Goal: Task Accomplishment & Management: Manage account settings

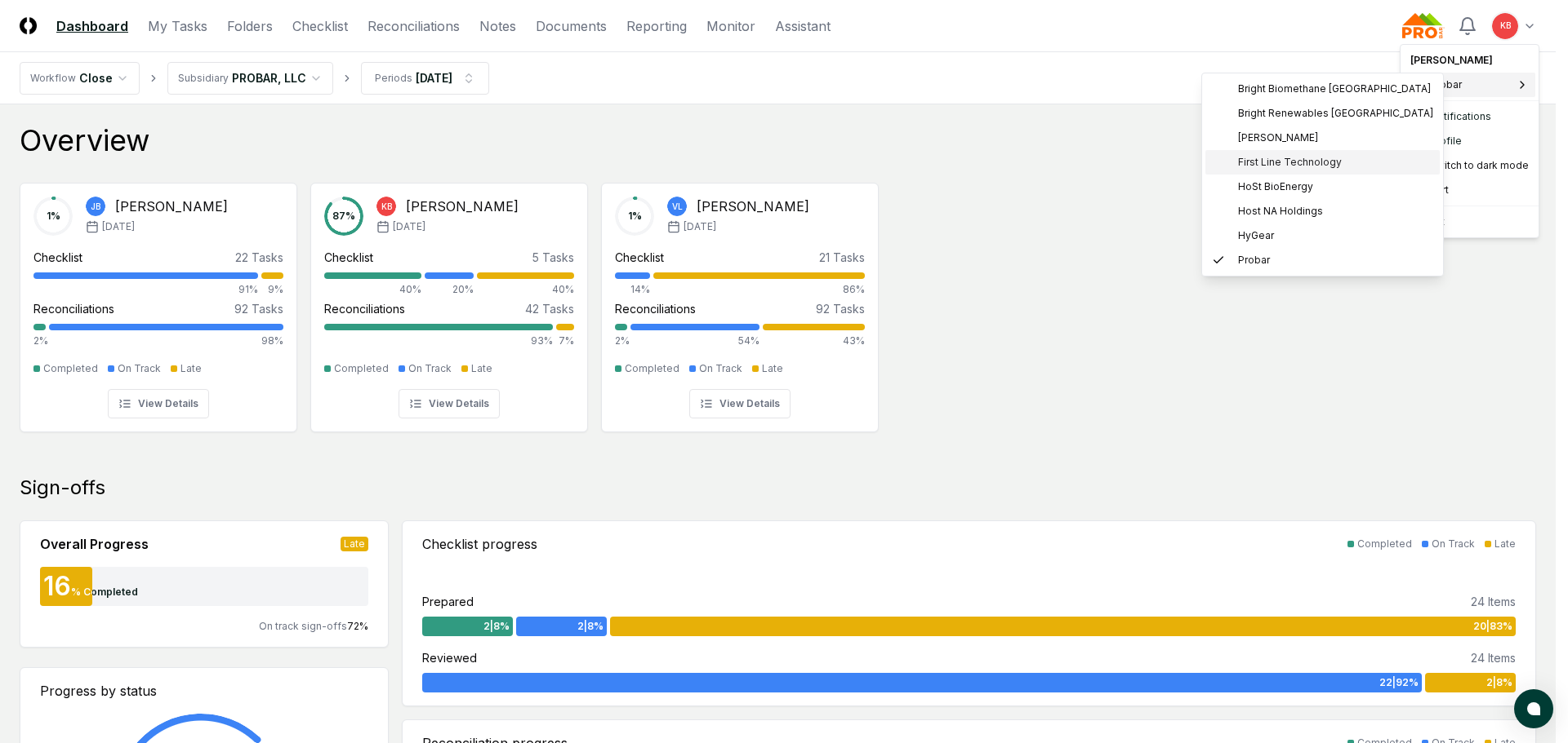
click at [1287, 165] on span "First Line Technology" at bounding box center [1290, 162] width 104 height 15
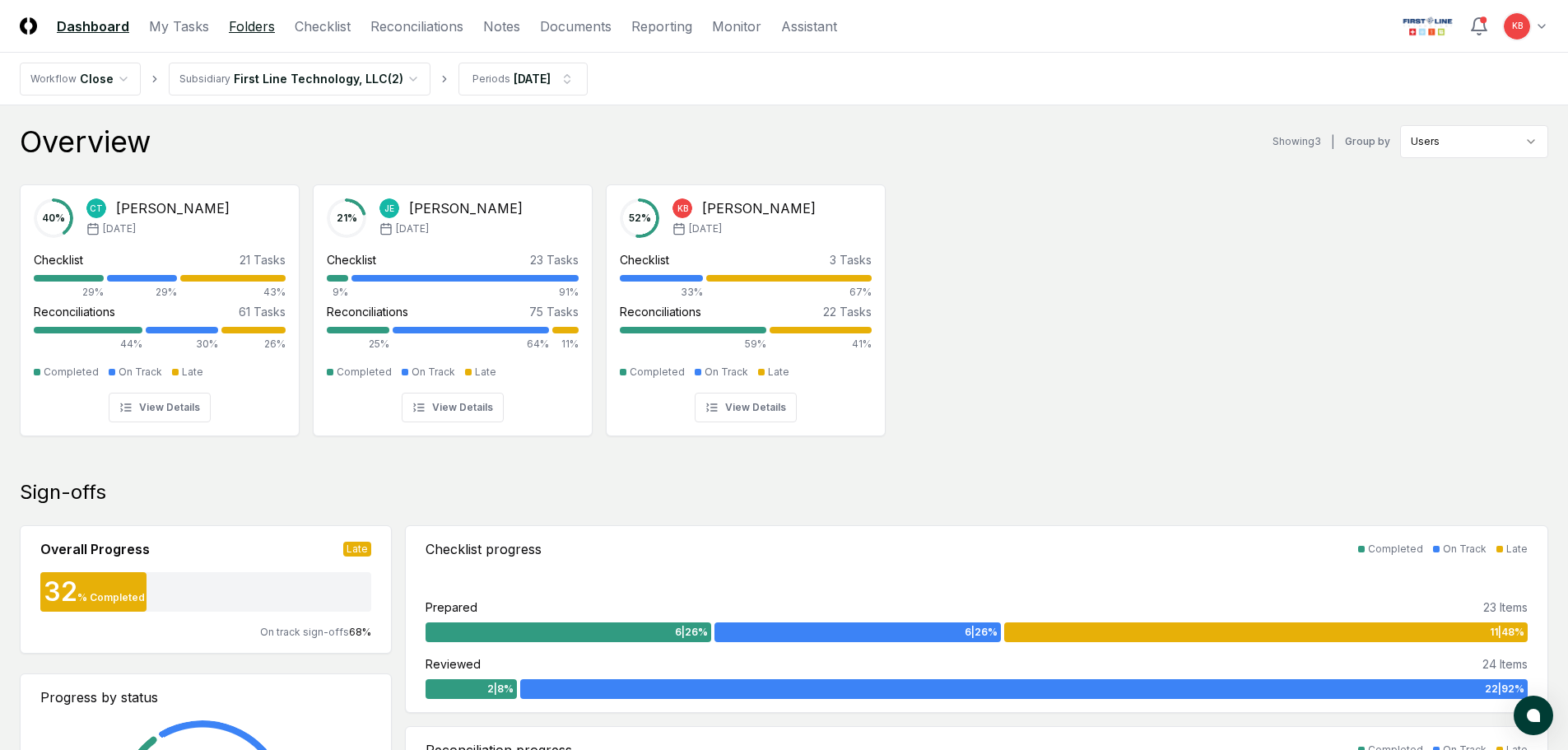
click at [232, 27] on link "Folders" at bounding box center [252, 26] width 46 height 20
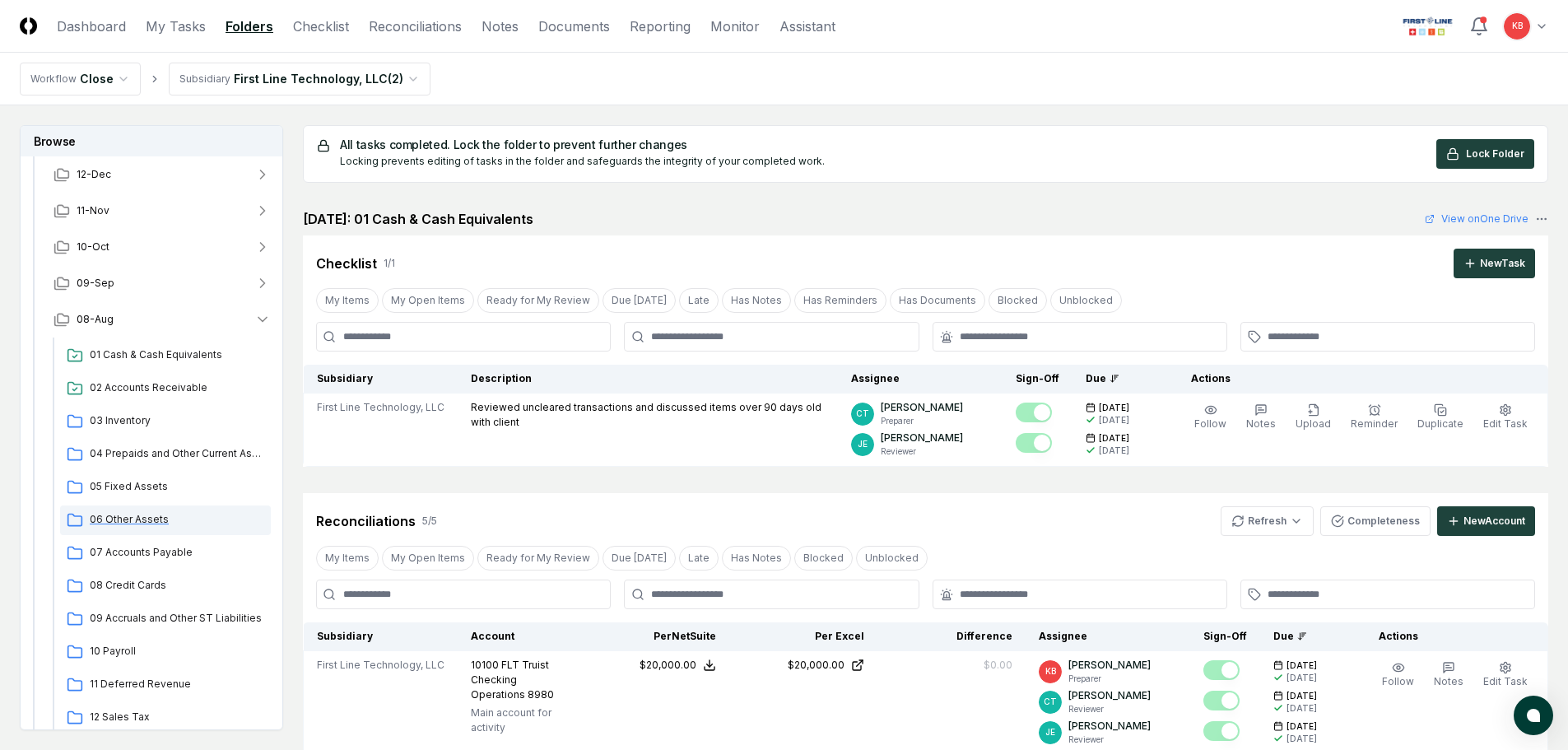
scroll to position [82, 0]
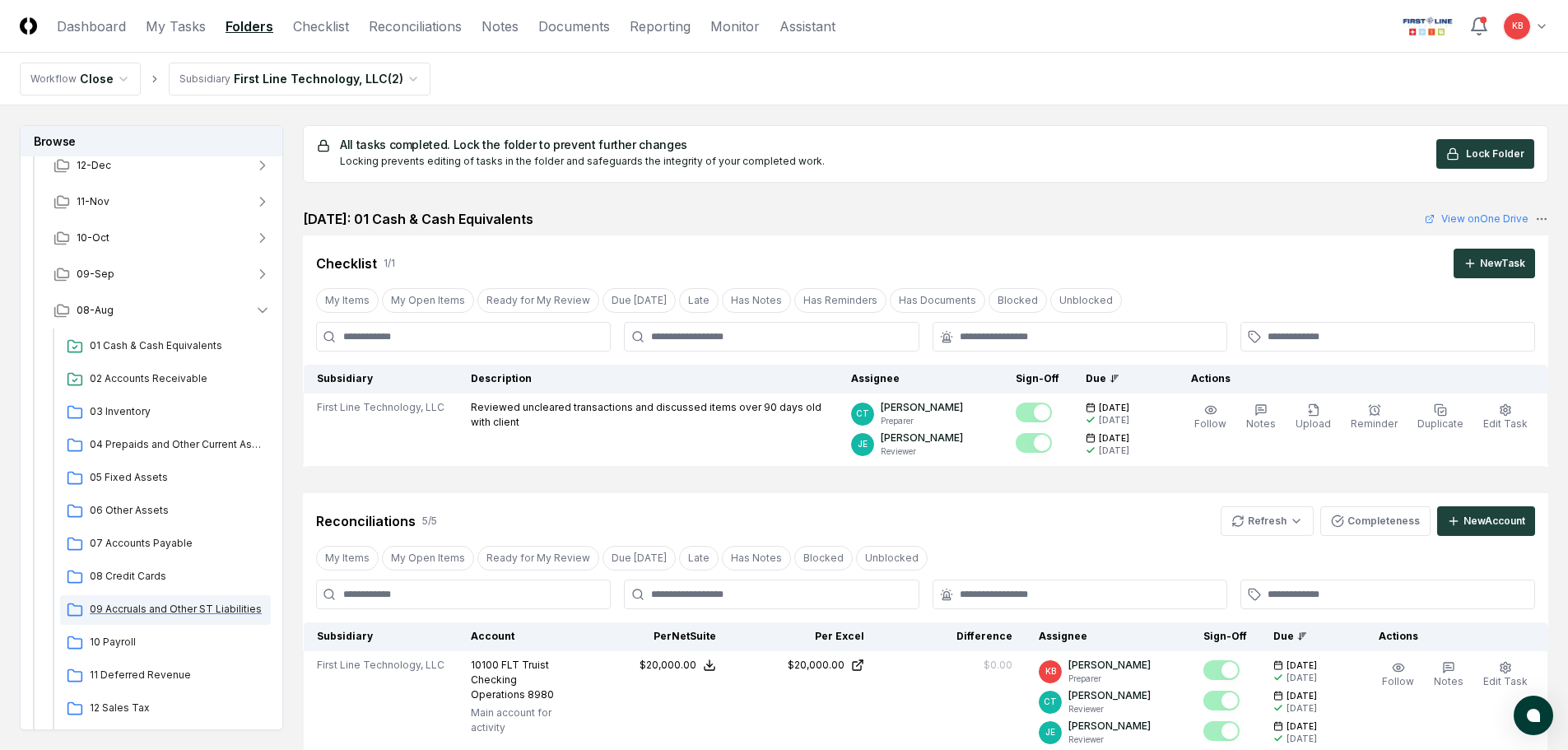
click at [135, 611] on span "09 Accruals and Other ST Liabilities" at bounding box center [177, 609] width 175 height 15
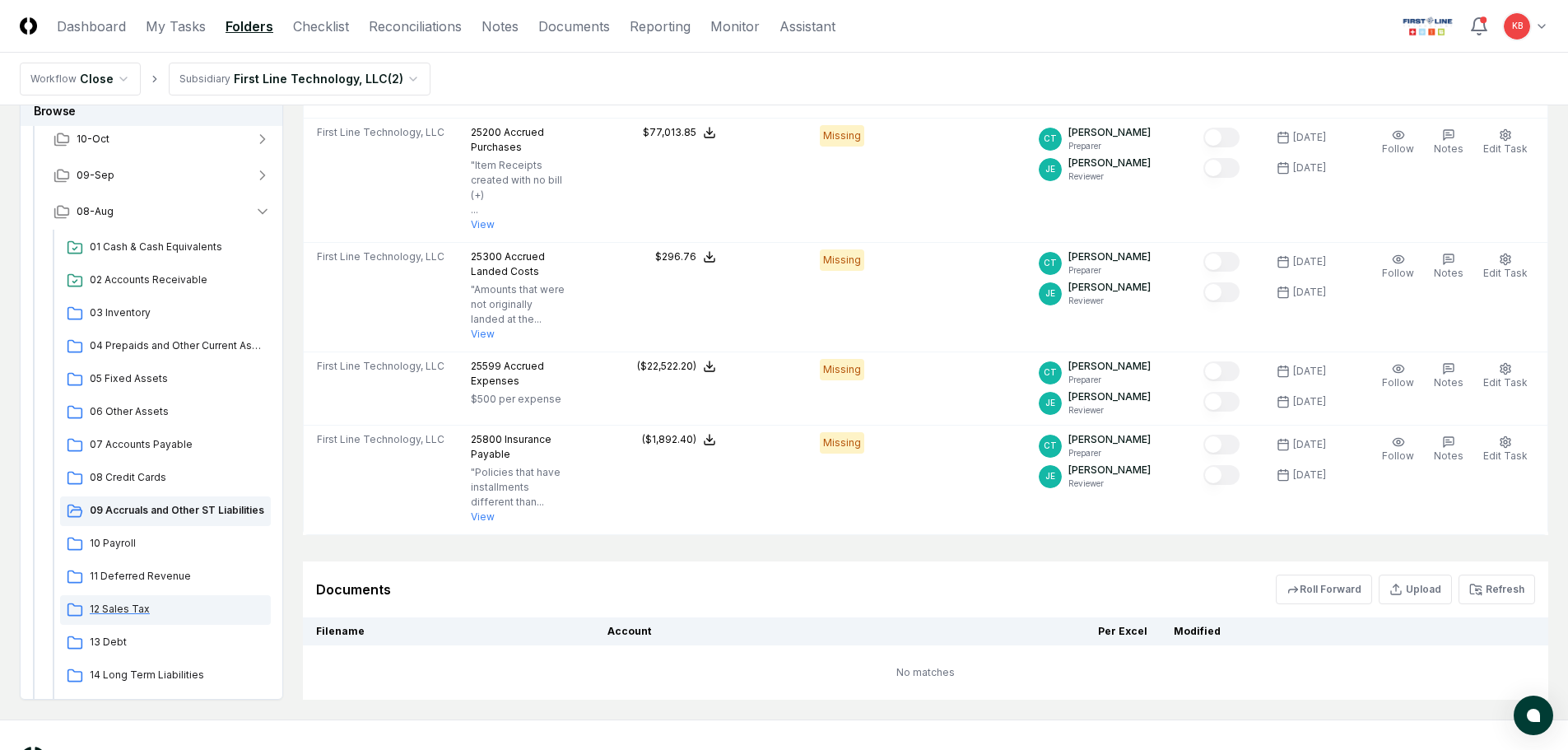
scroll to position [165, 0]
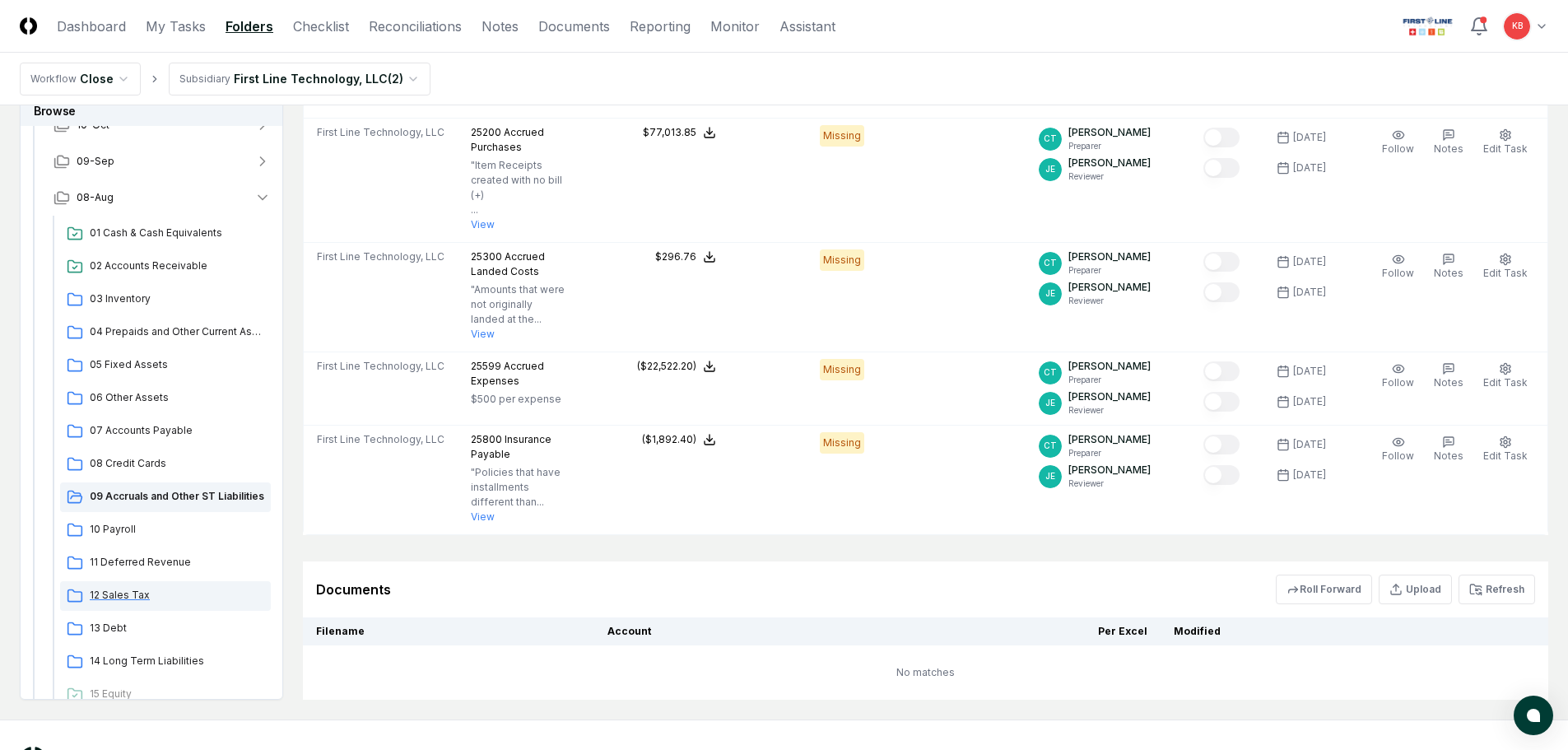
click at [144, 588] on span "12 Sales Tax" at bounding box center [177, 595] width 175 height 15
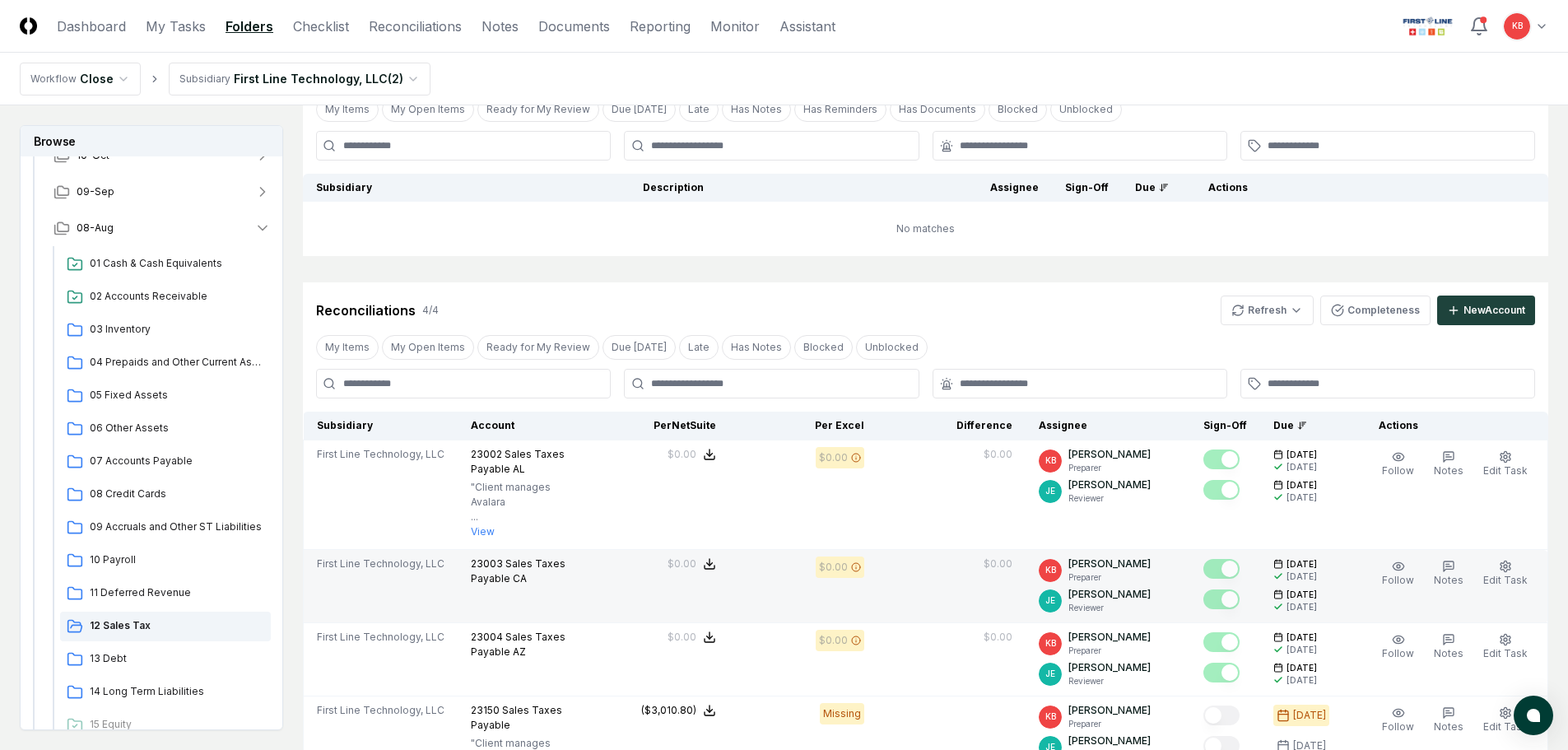
scroll to position [165, 0]
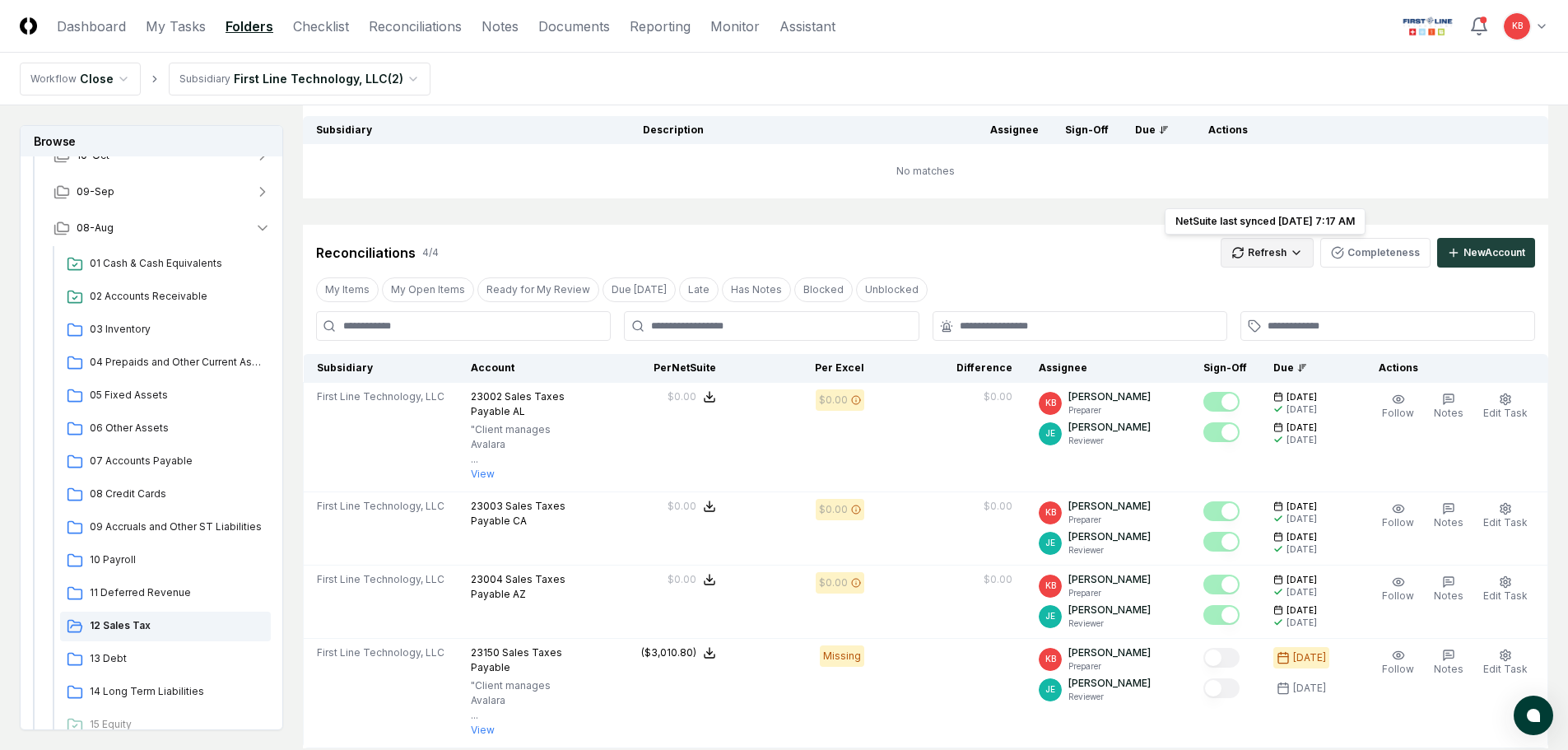
click at [1275, 252] on html "CloseCore Dashboard My Tasks Folders Checklist Reconciliations Notes Documents …" at bounding box center [784, 433] width 1568 height 1197
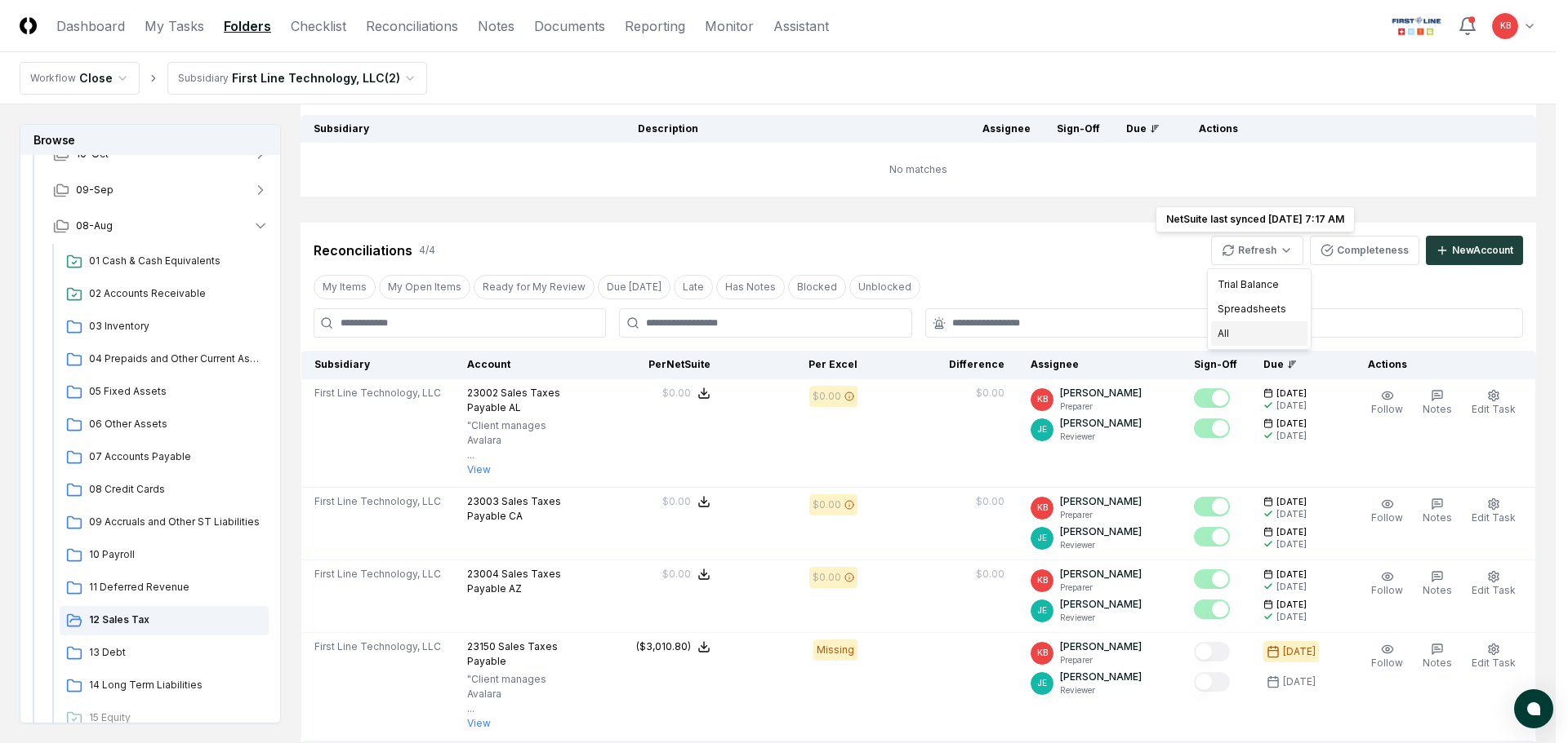
click at [1232, 338] on div "All" at bounding box center [1258, 333] width 96 height 25
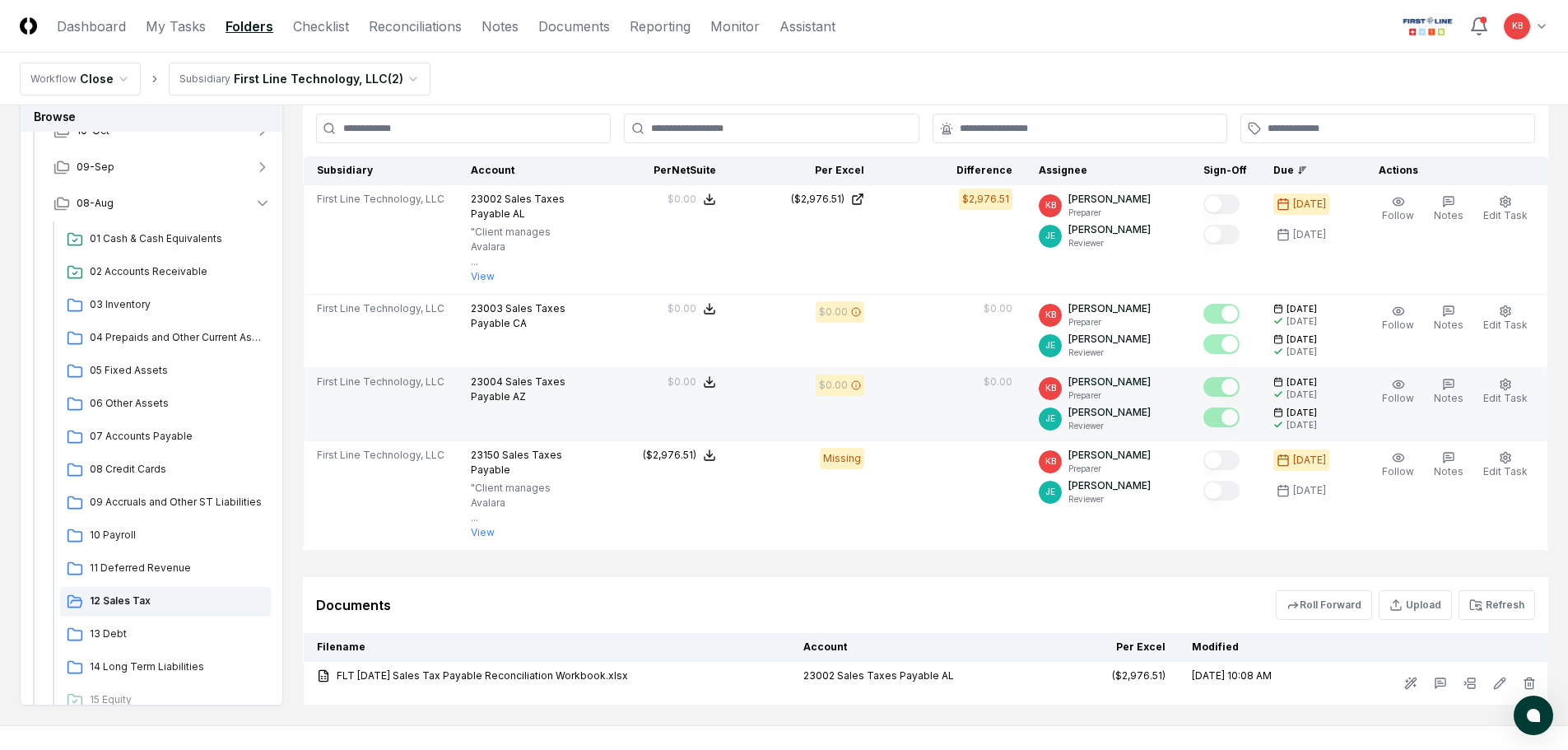
scroll to position [436, 0]
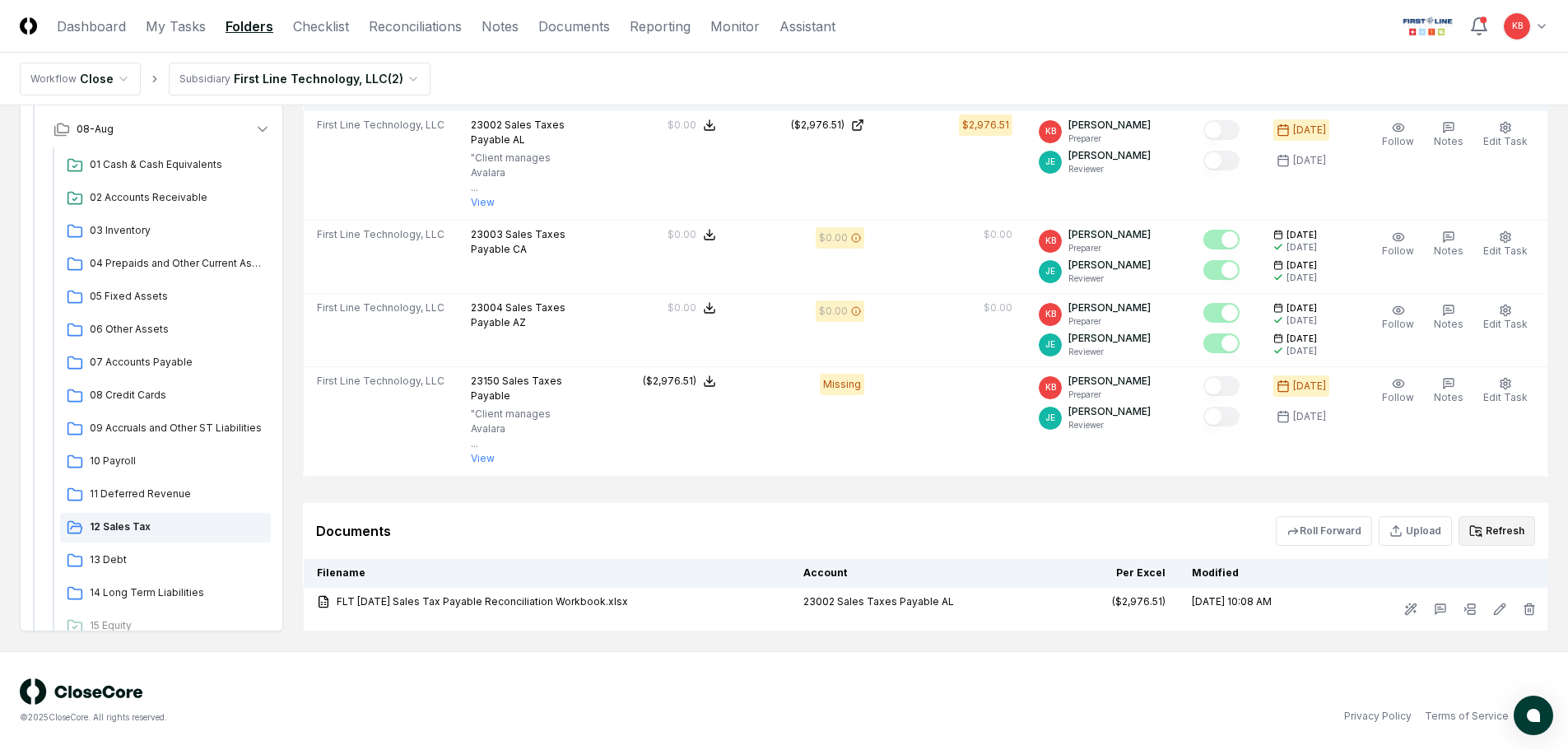
click at [1496, 528] on button "Refresh" at bounding box center [1497, 531] width 77 height 30
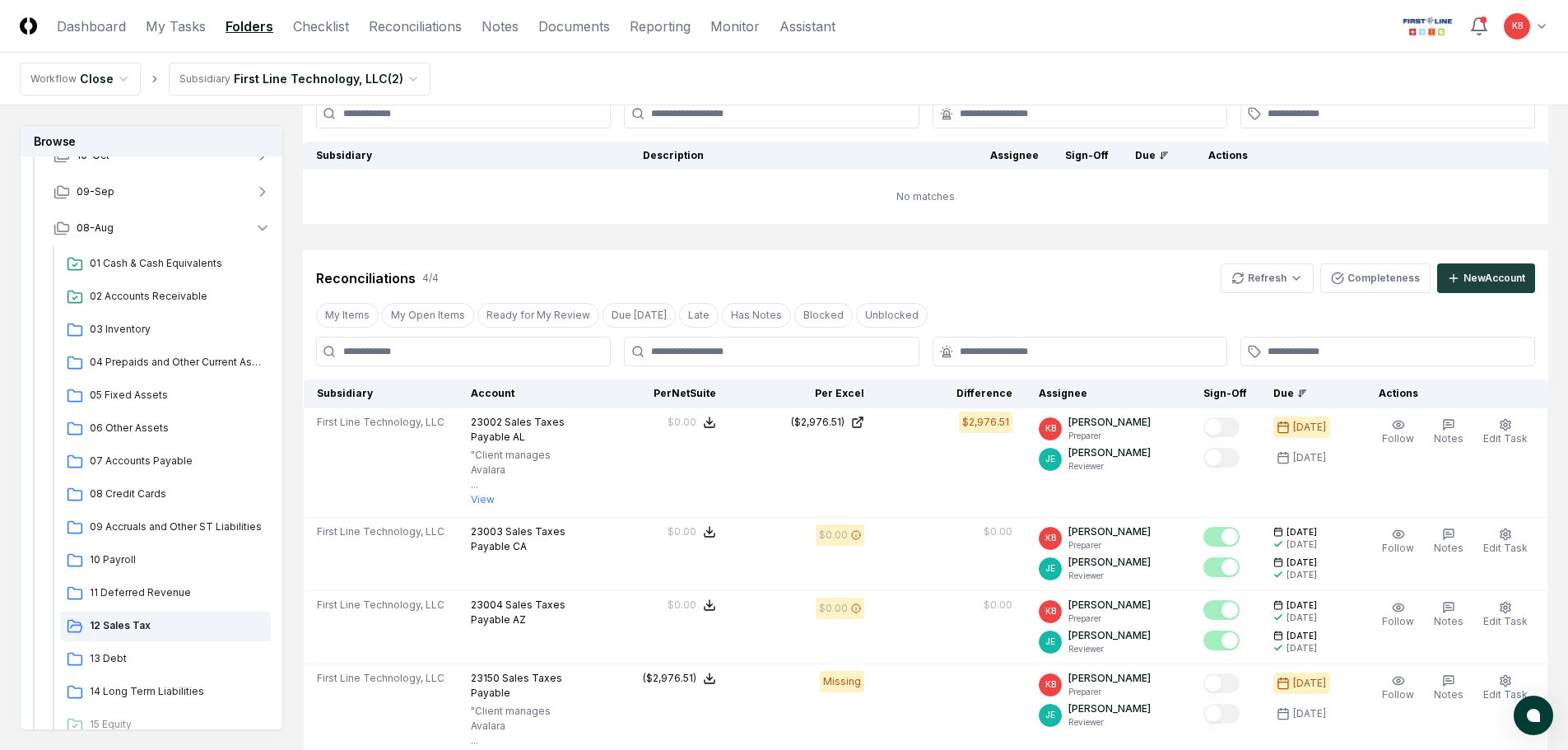
scroll to position [134, 0]
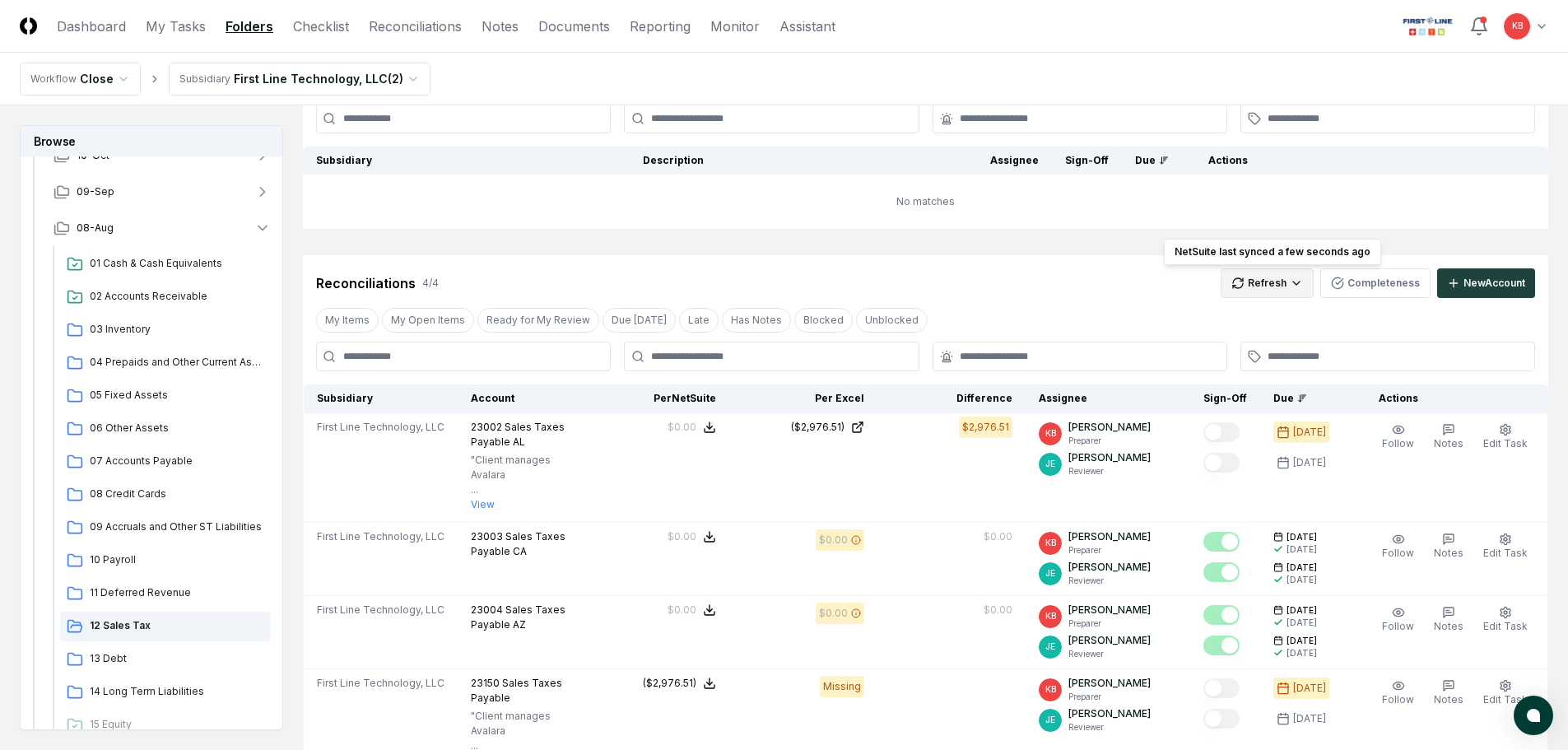
click at [1279, 283] on html "CloseCore Dashboard My Tasks Folders Checklist Reconciliations Notes Documents …" at bounding box center [784, 459] width 1568 height 1187
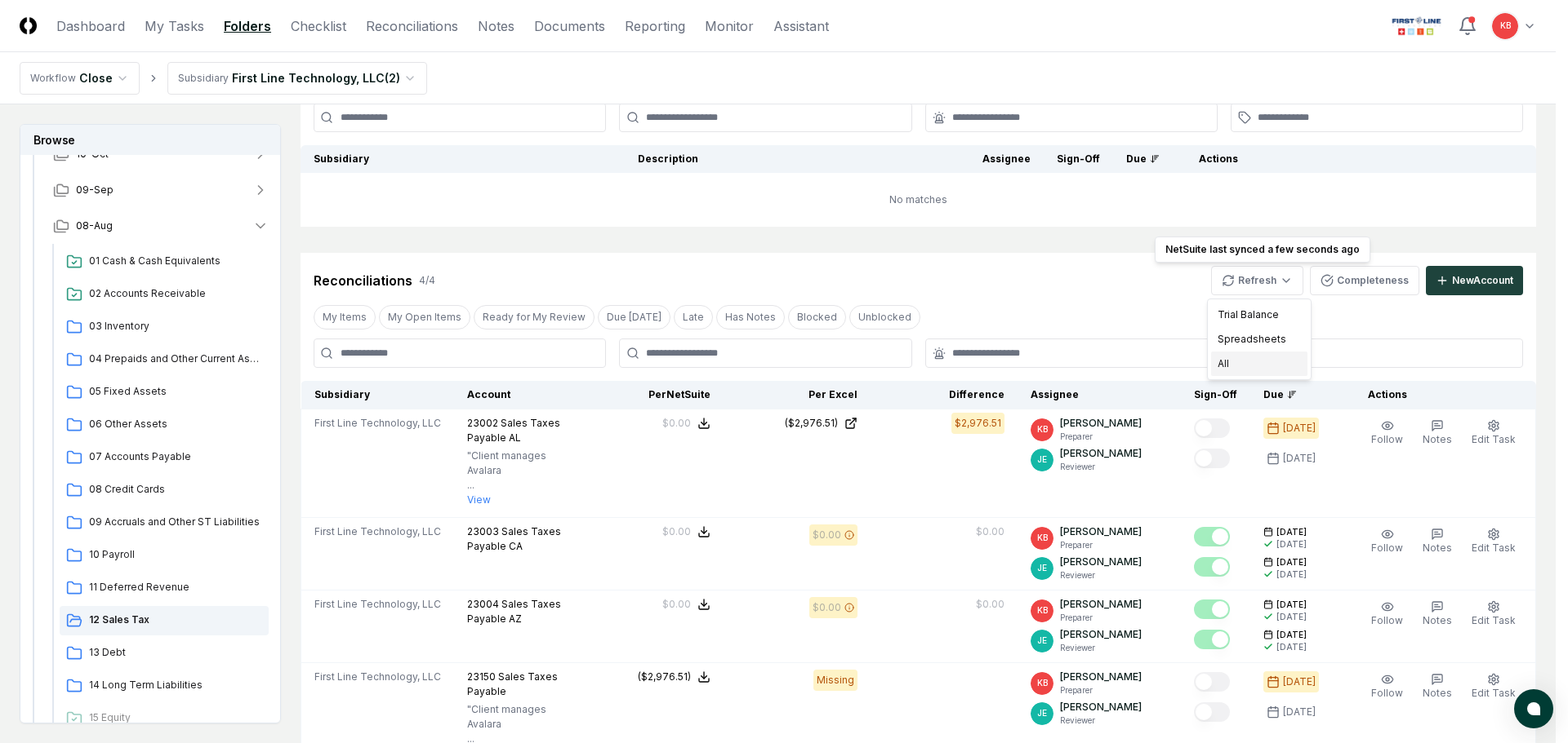
click at [1250, 363] on div "All" at bounding box center [1258, 364] width 96 height 25
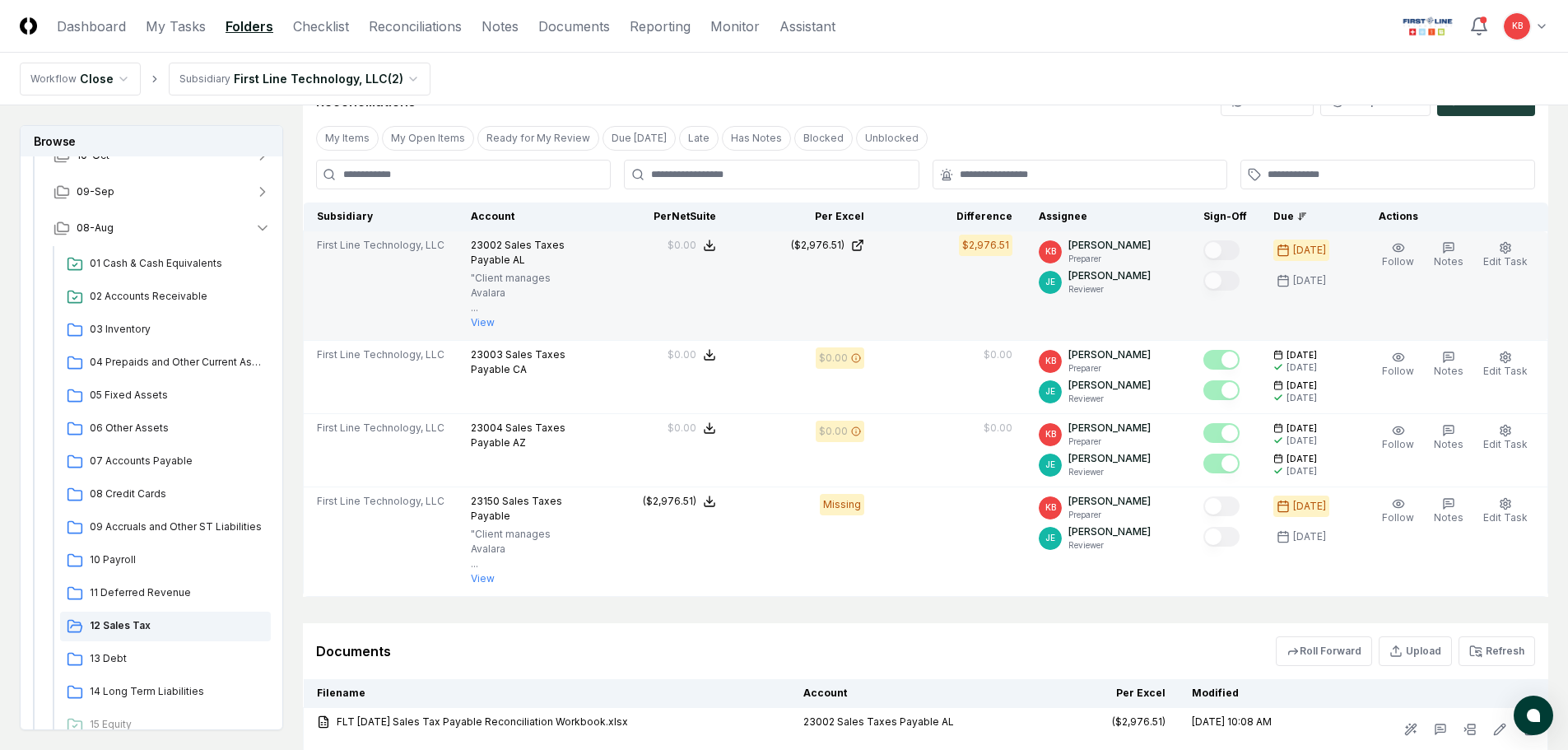
scroll to position [299, 0]
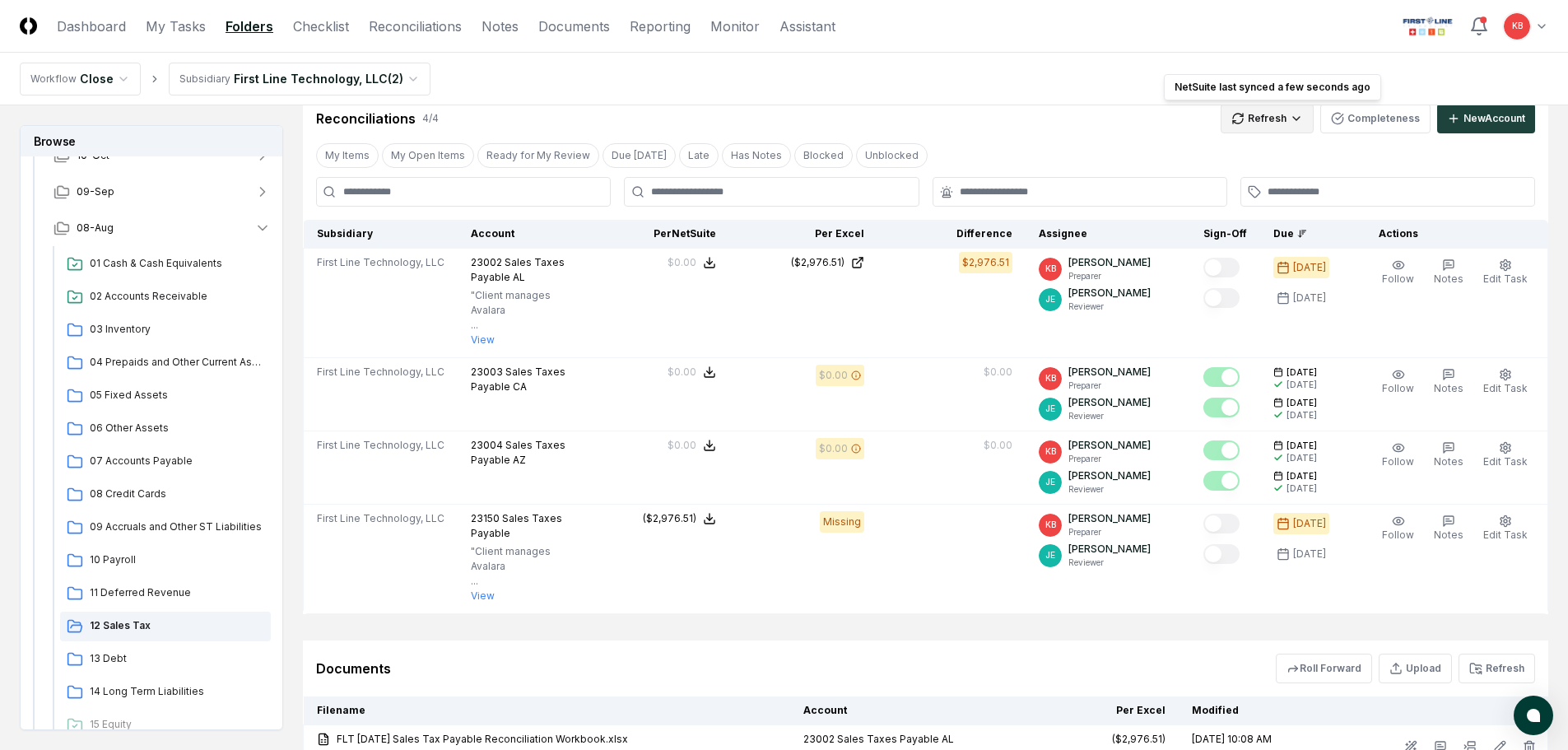
click at [1287, 121] on html "CloseCore Dashboard My Tasks Folders Checklist Reconciliations Notes Documents …" at bounding box center [784, 295] width 1568 height 1187
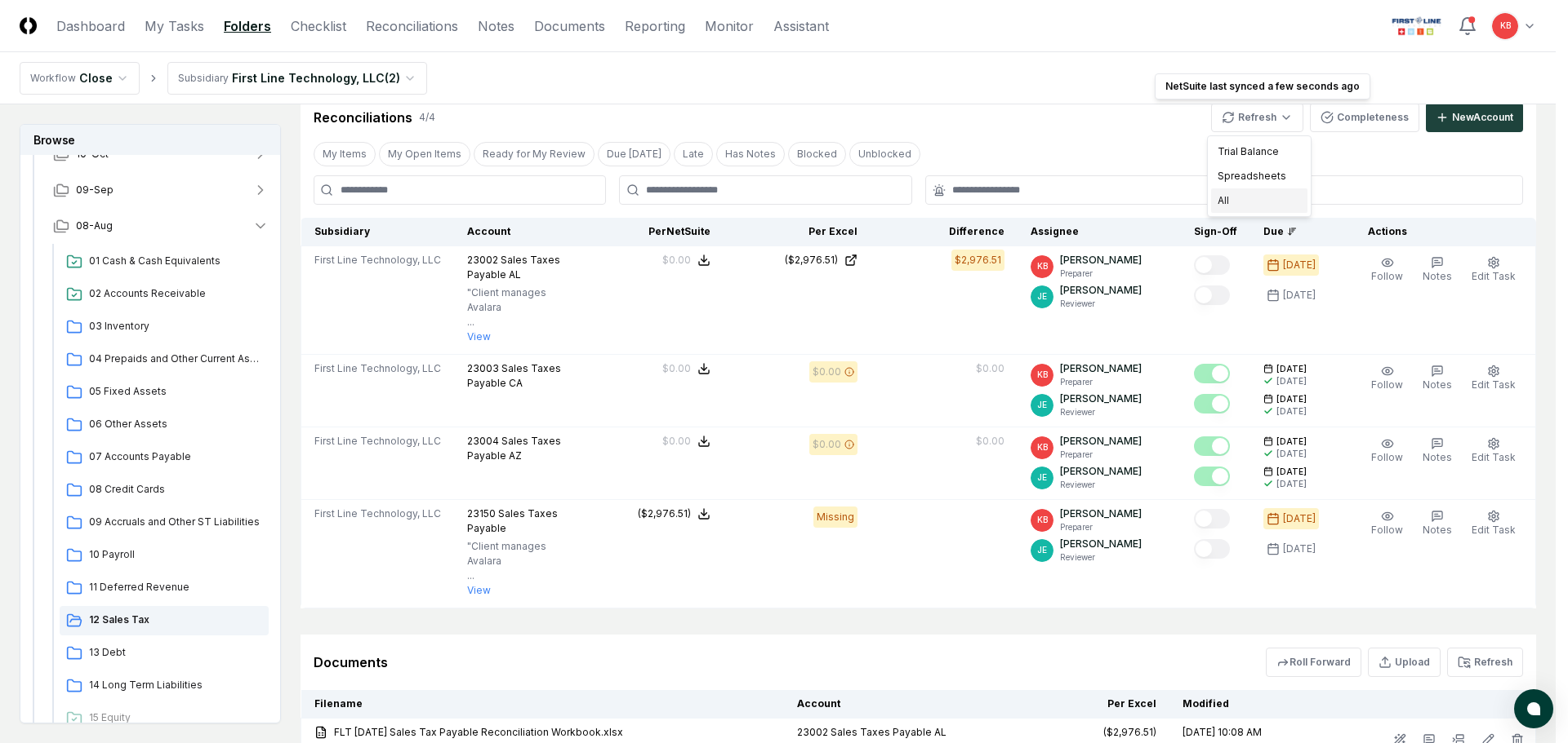
click at [1245, 207] on div "All" at bounding box center [1258, 201] width 96 height 25
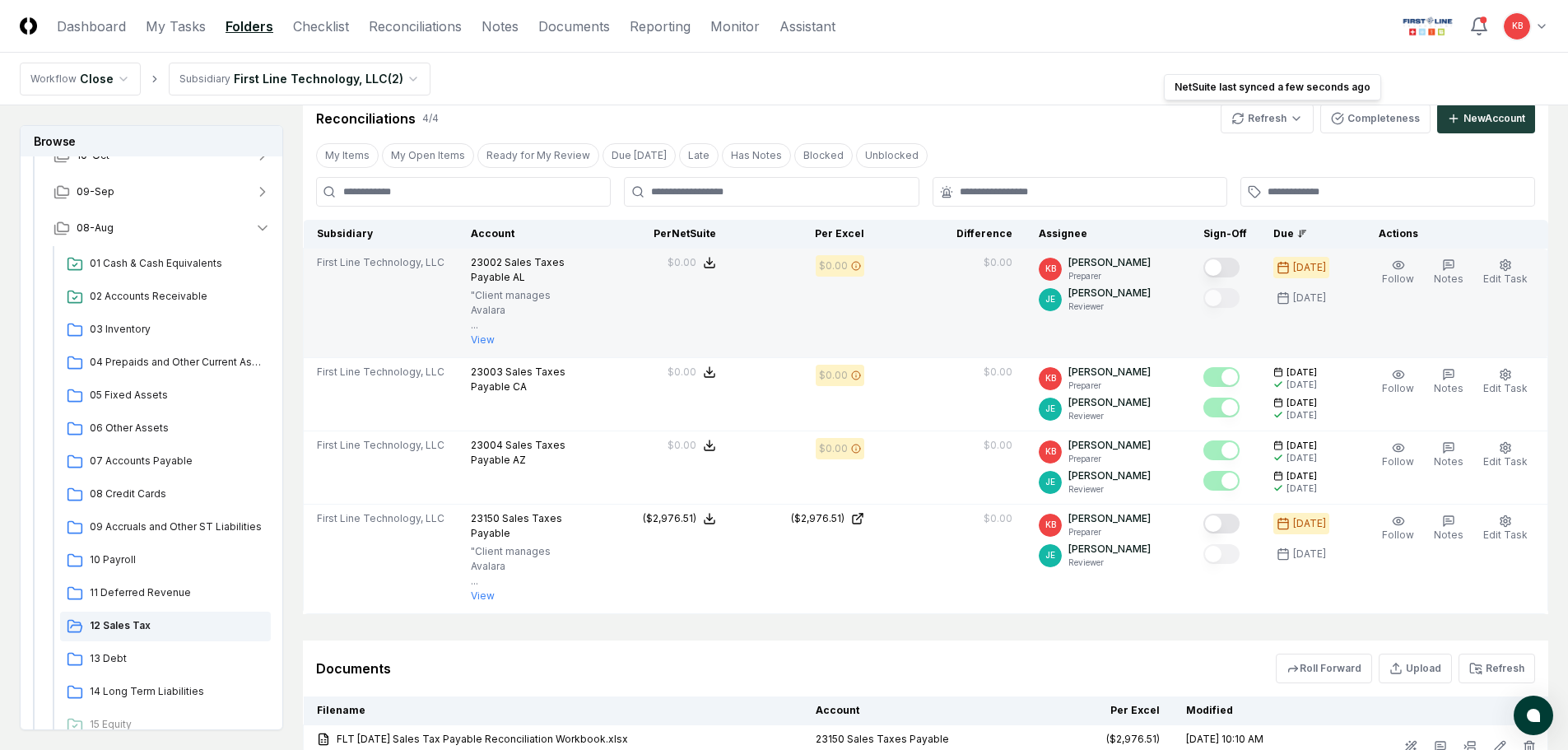
click at [1227, 270] on button "Mark complete" at bounding box center [1222, 268] width 36 height 20
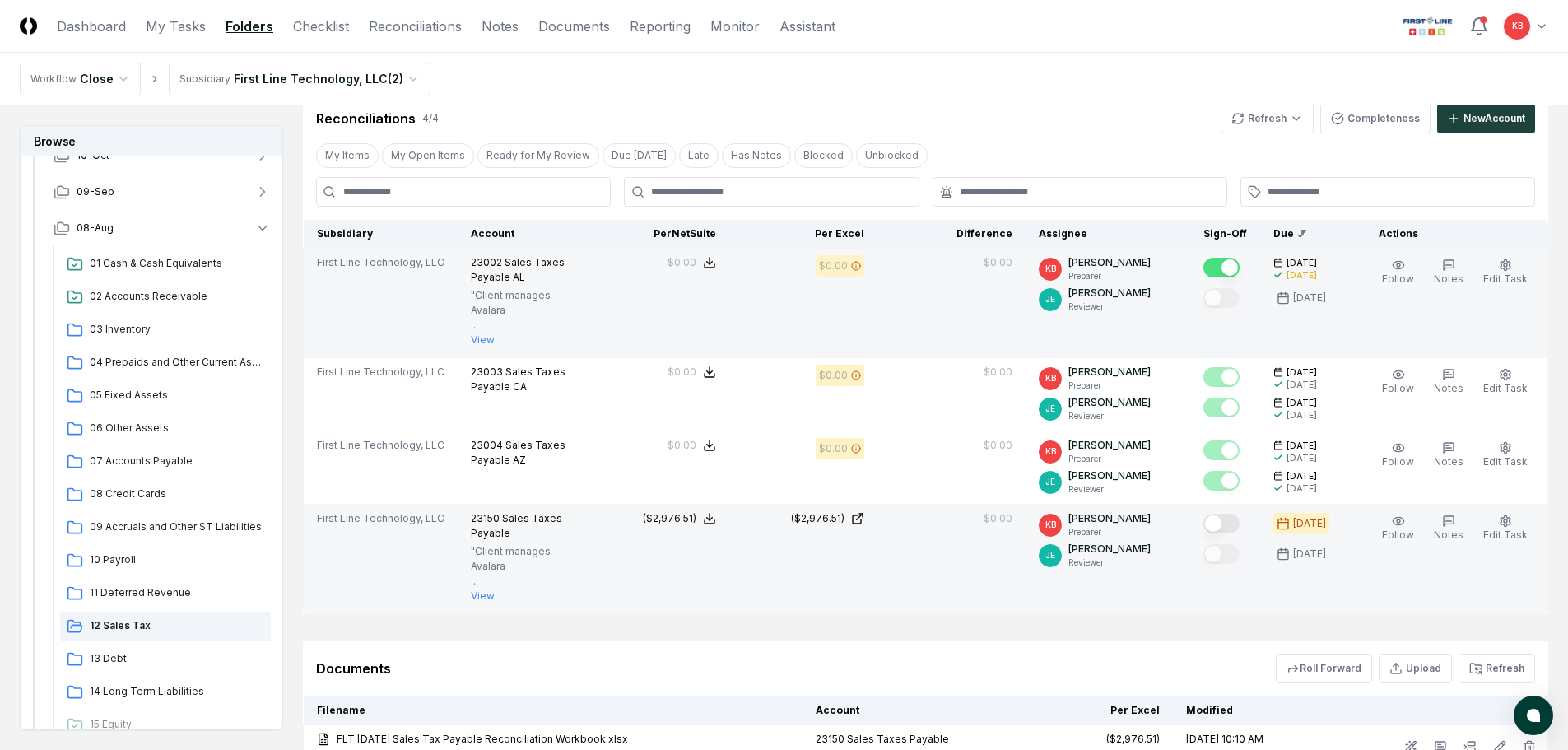
click at [1222, 519] on button "Mark complete" at bounding box center [1222, 524] width 36 height 20
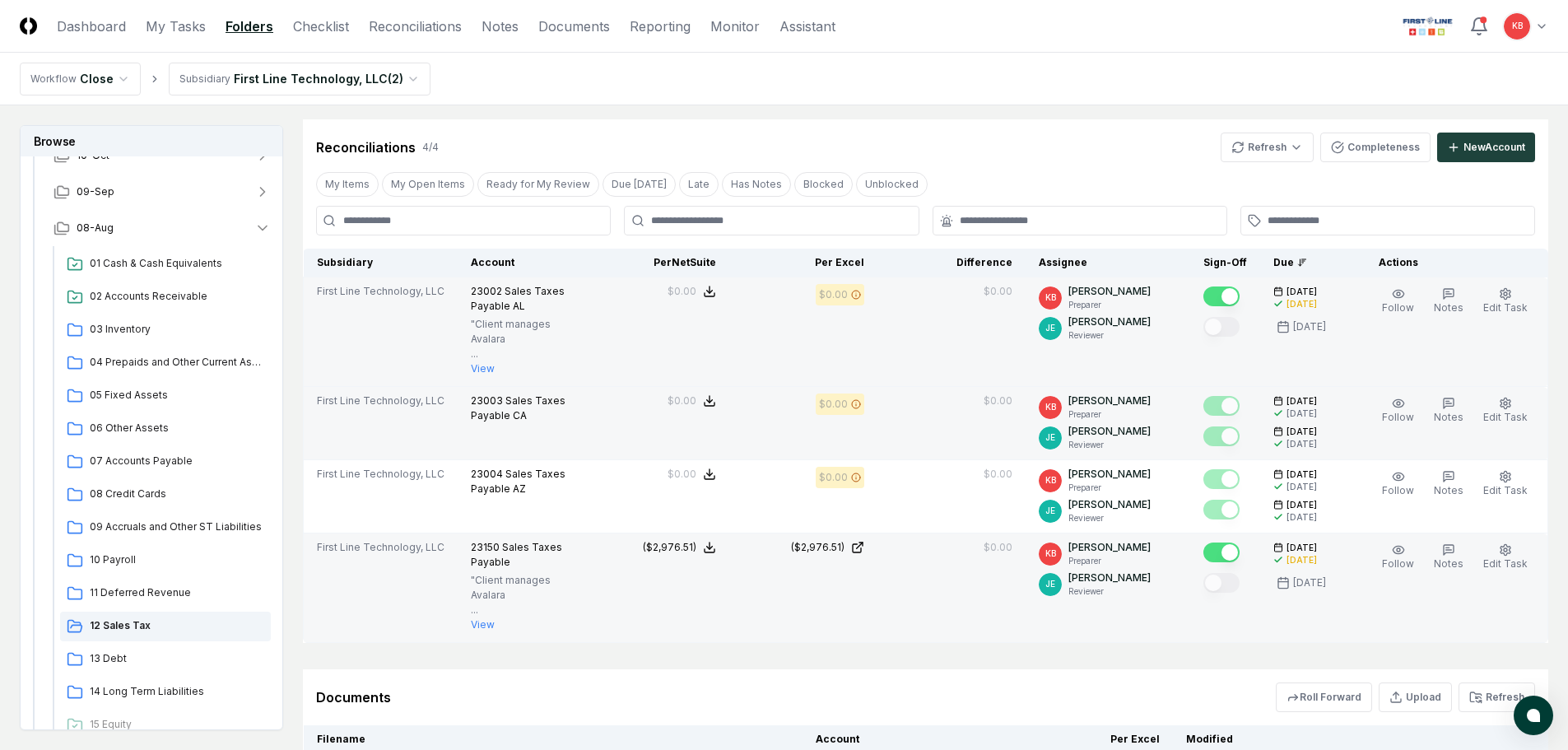
scroll to position [245, 0]
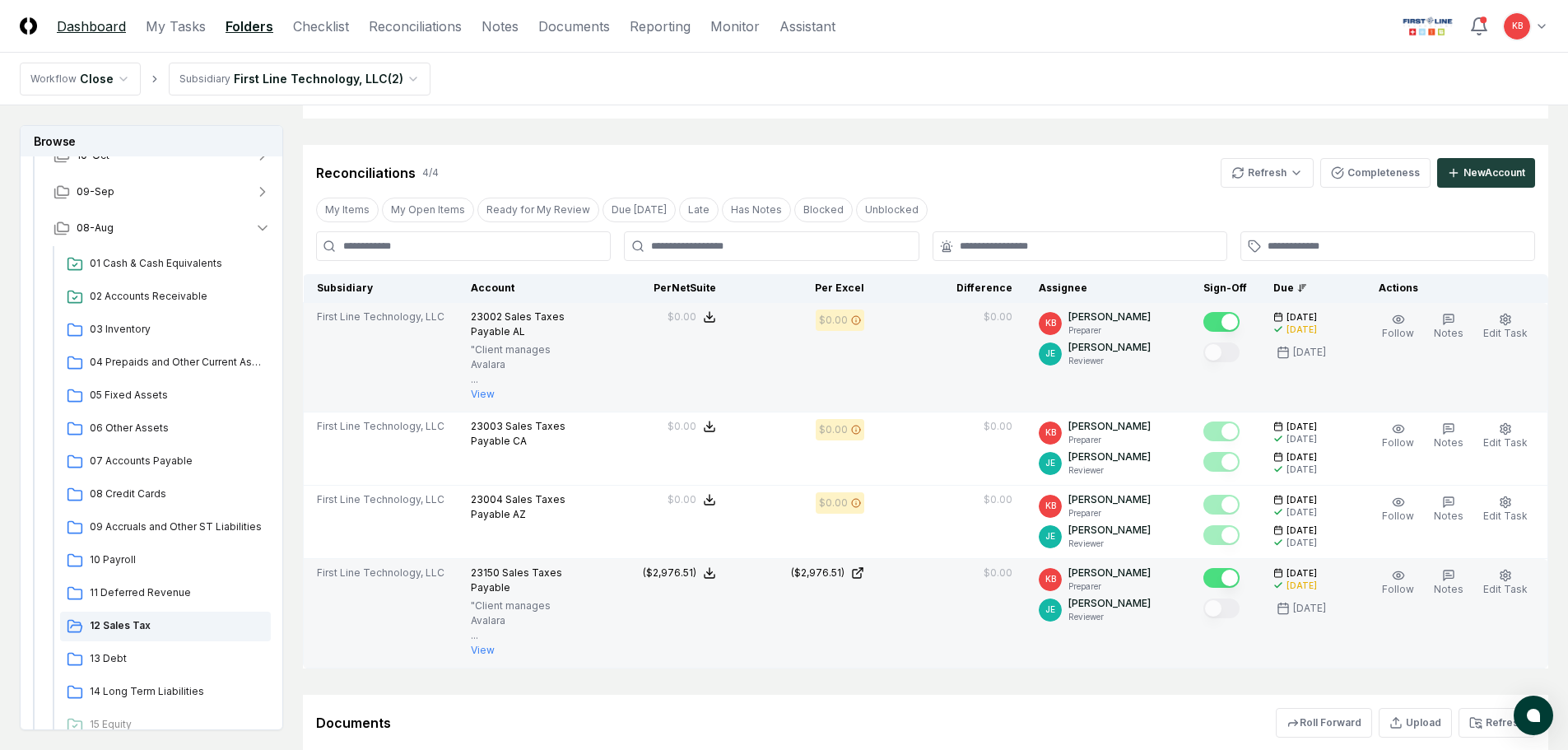
click at [104, 35] on link "Dashboard" at bounding box center [91, 26] width 69 height 20
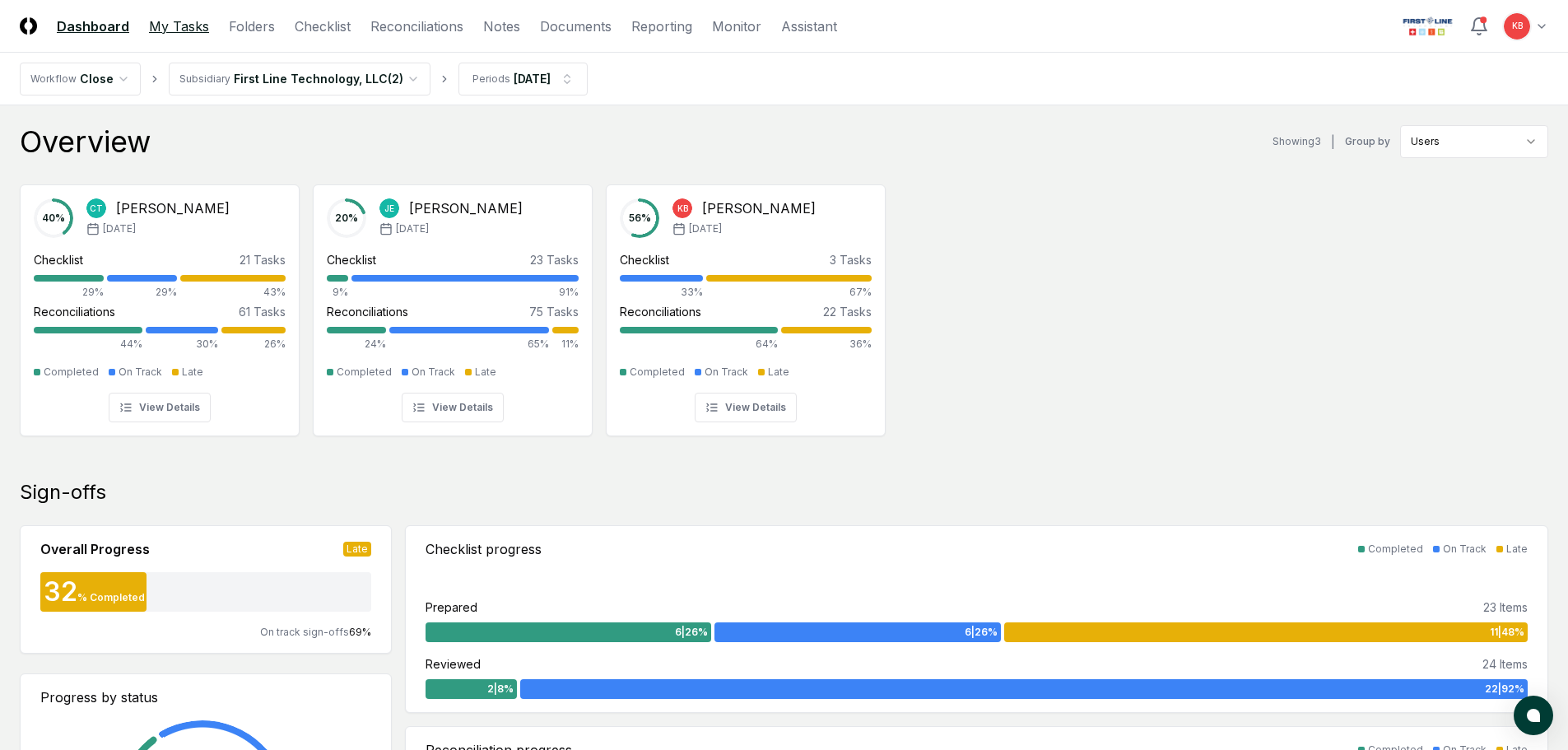
click at [181, 26] on link "My Tasks" at bounding box center [179, 26] width 60 height 20
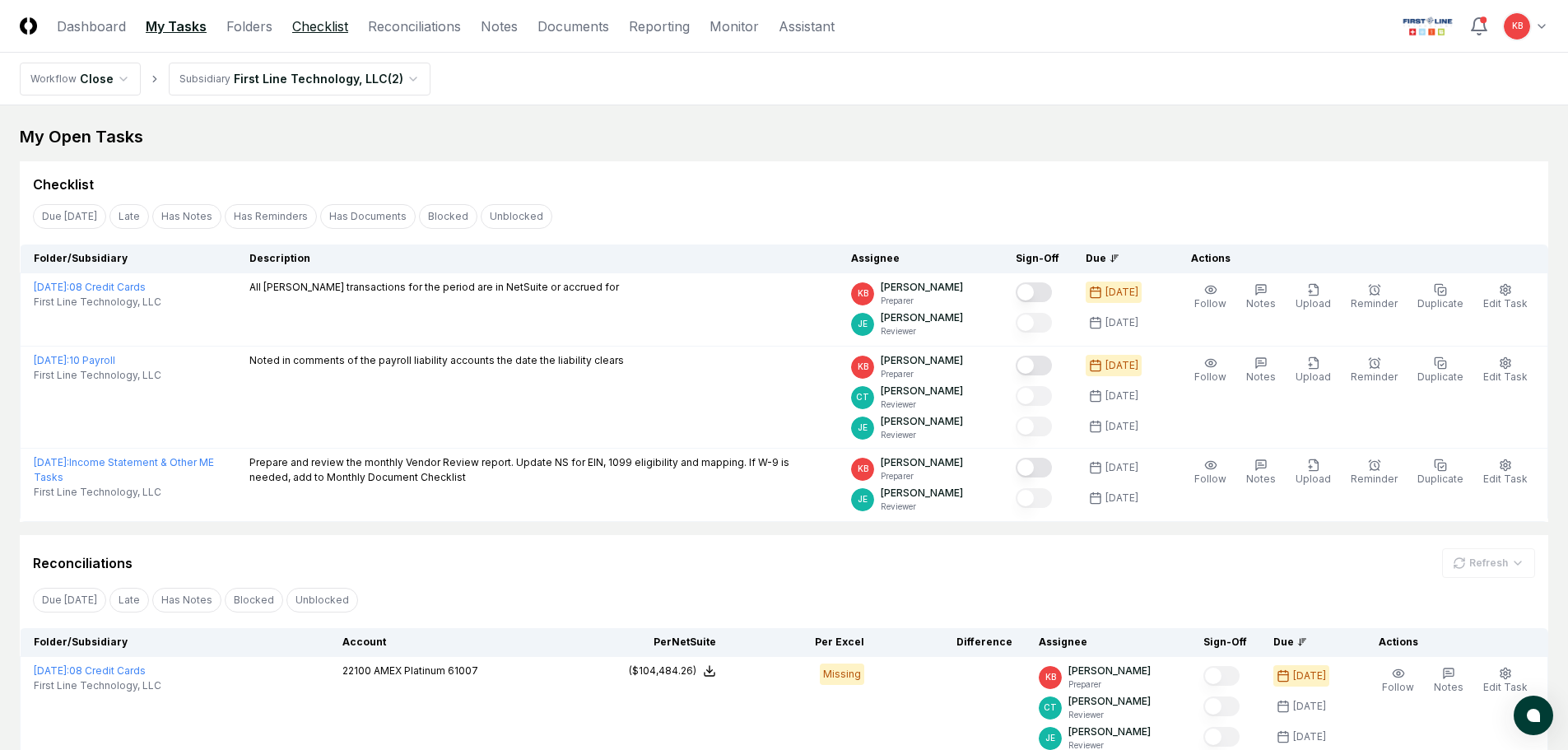
click at [325, 26] on link "Checklist" at bounding box center [320, 26] width 56 height 20
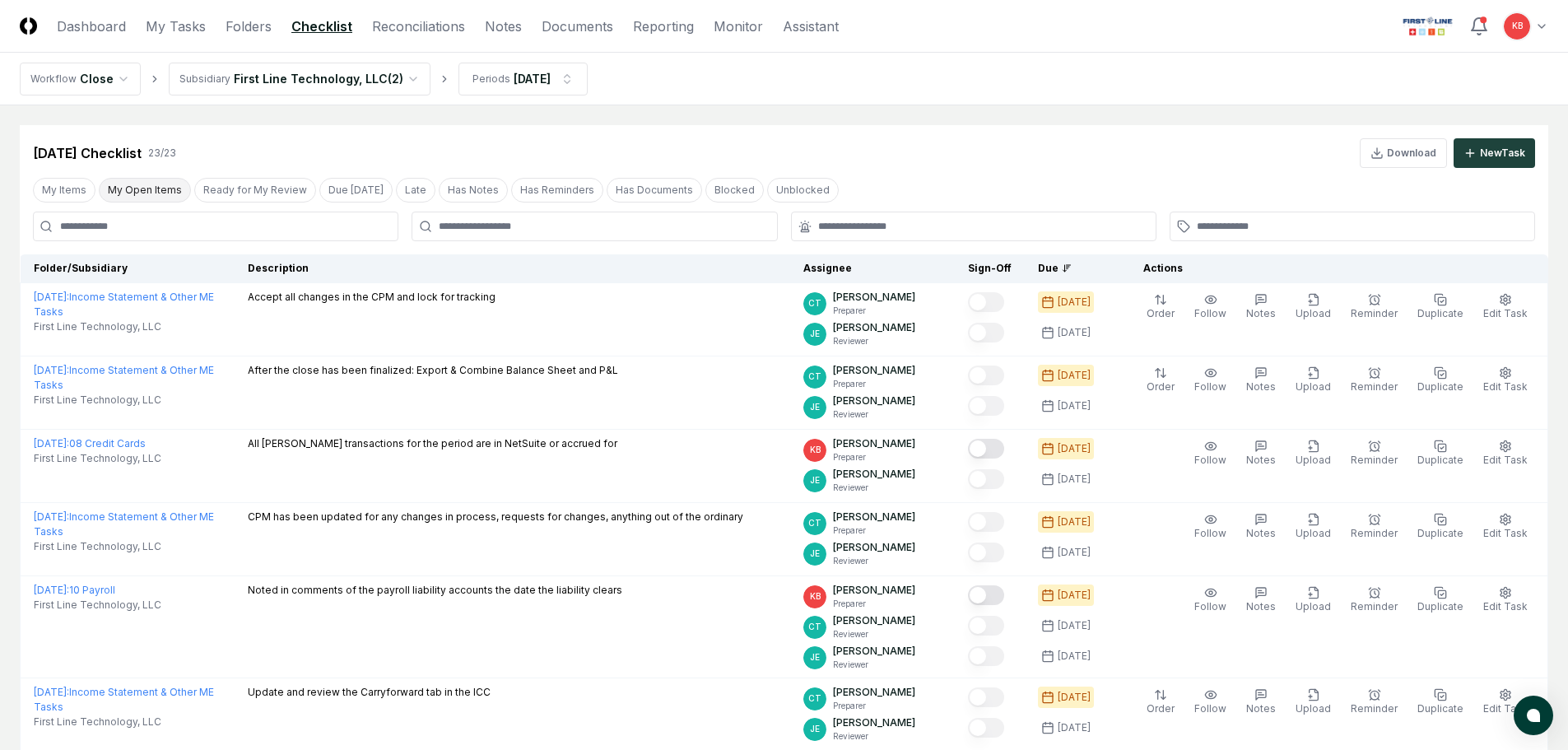
click at [158, 189] on button "My Open Items" at bounding box center [145, 190] width 92 height 25
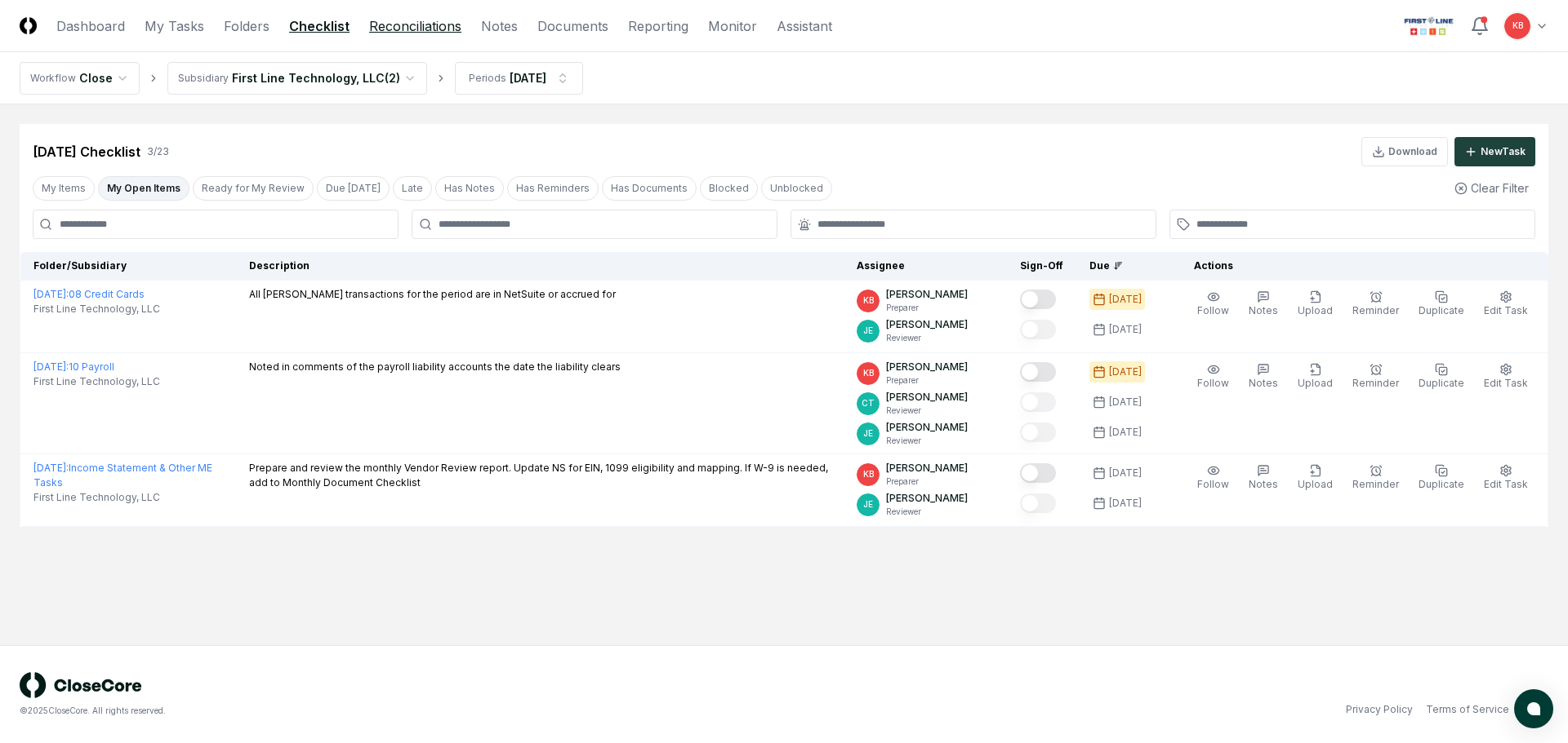
click at [408, 25] on link "Reconciliations" at bounding box center [415, 26] width 92 height 20
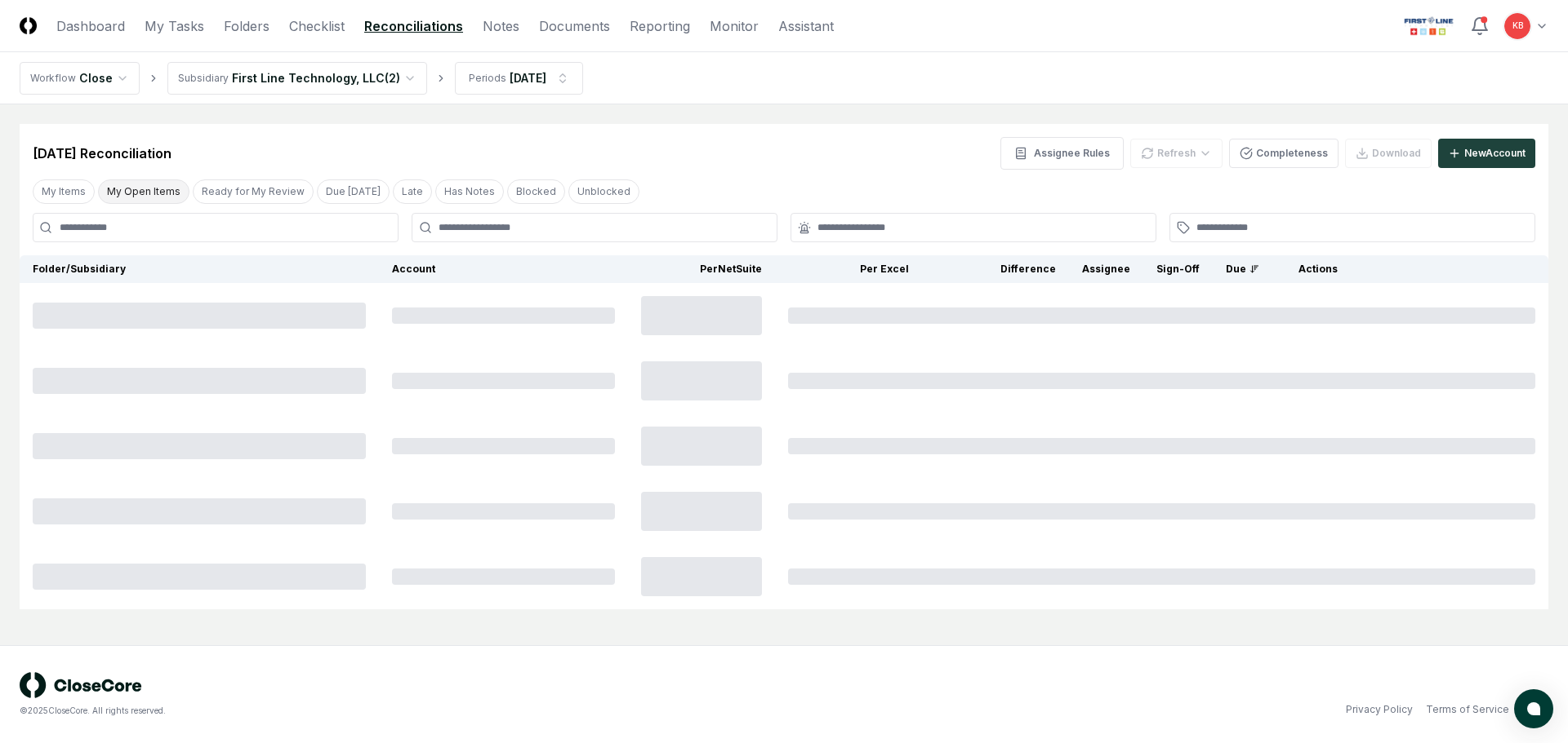
click at [153, 192] on button "My Open Items" at bounding box center [144, 191] width 91 height 25
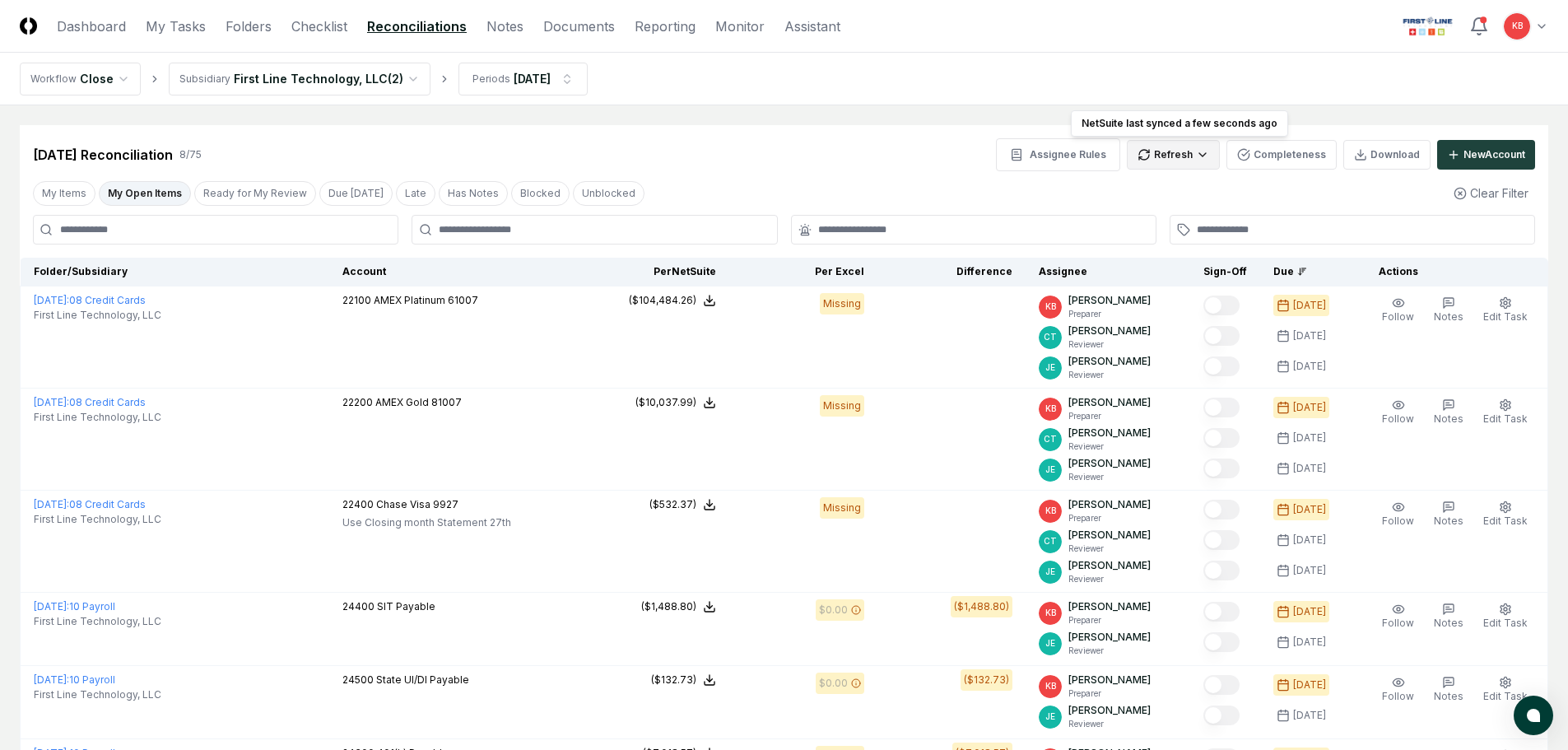
click at [1161, 158] on html "CloseCore Dashboard My Tasks Folders Checklist Reconciliations Notes Documents …" at bounding box center [784, 539] width 1568 height 1079
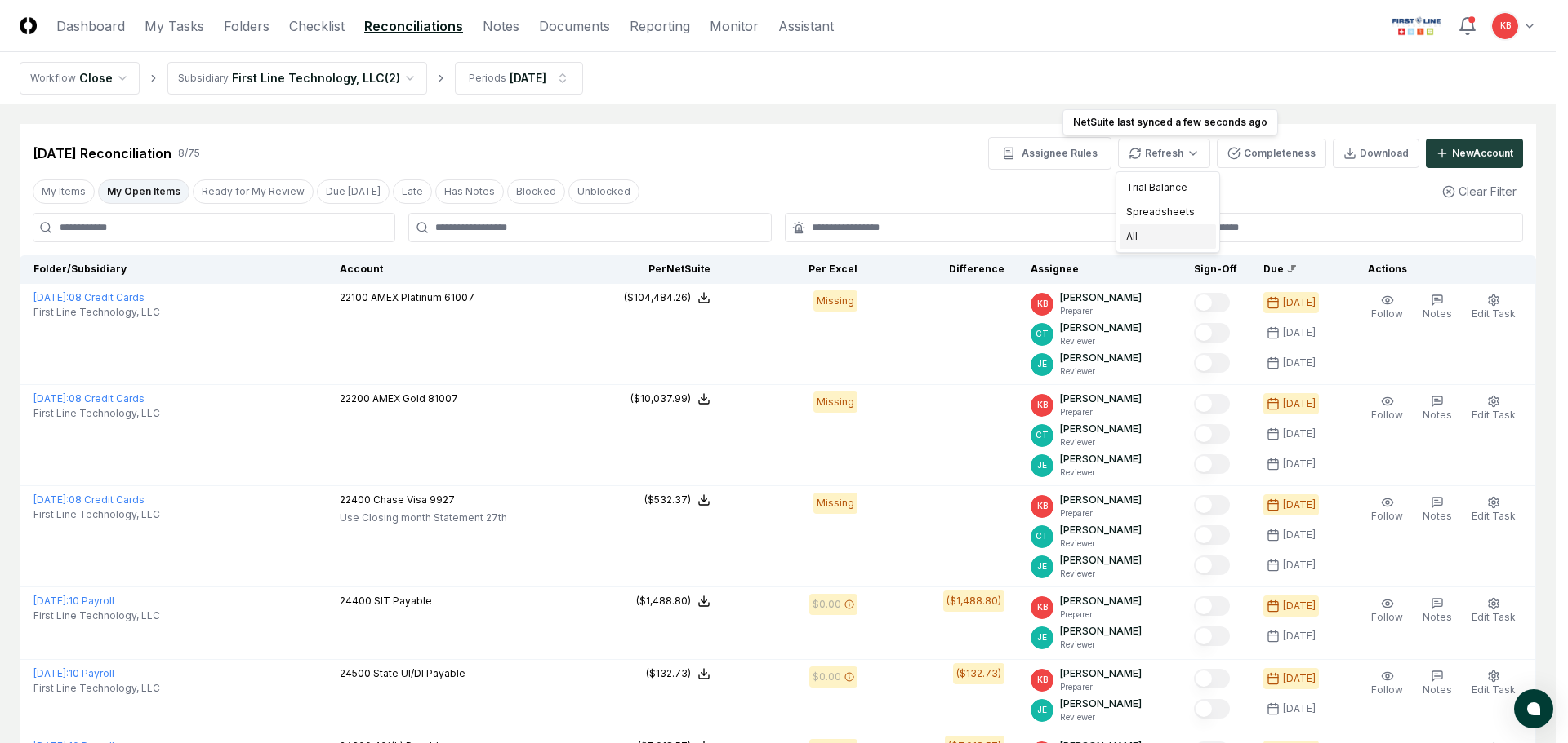
click at [1153, 235] on div "All" at bounding box center [1167, 236] width 96 height 25
